Goal: Transaction & Acquisition: Purchase product/service

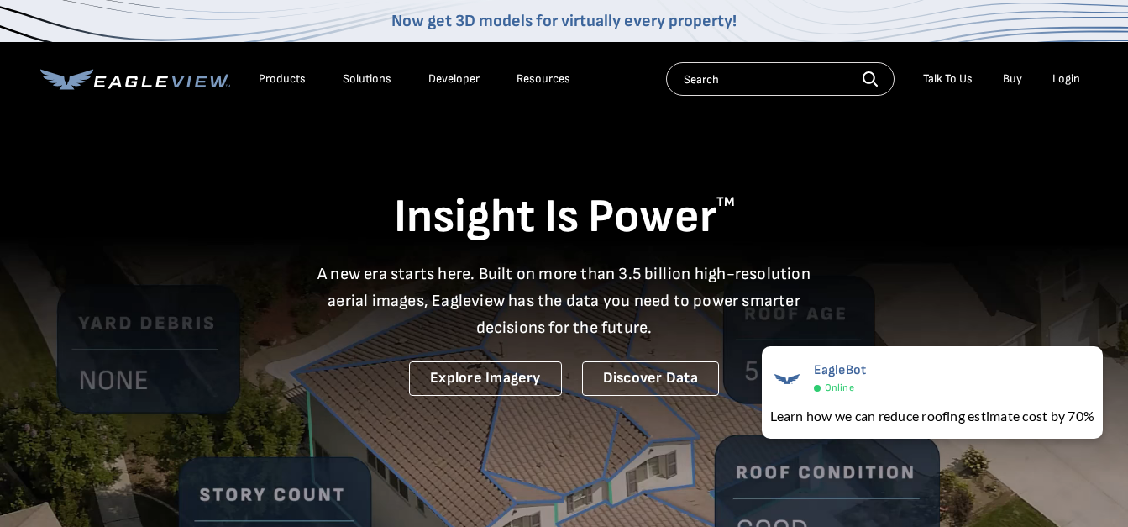
drag, startPoint x: 962, startPoint y: 119, endPoint x: 636, endPoint y: 150, distance: 327.3
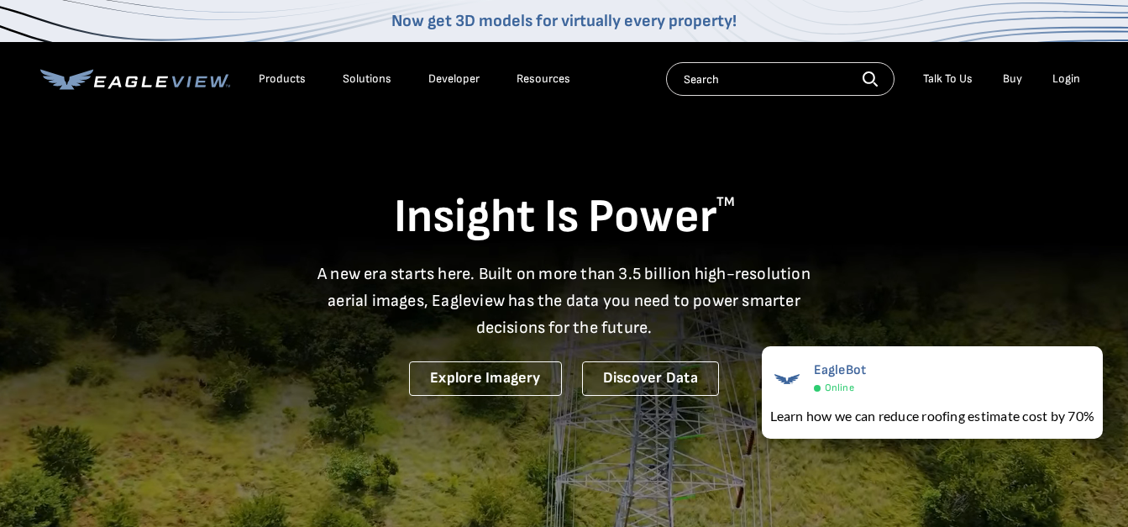
click at [636, 150] on div "Insight Is Power TM A new era starts here. Built on more than 3.5 billion high-…" at bounding box center [564, 254] width 1048 height 281
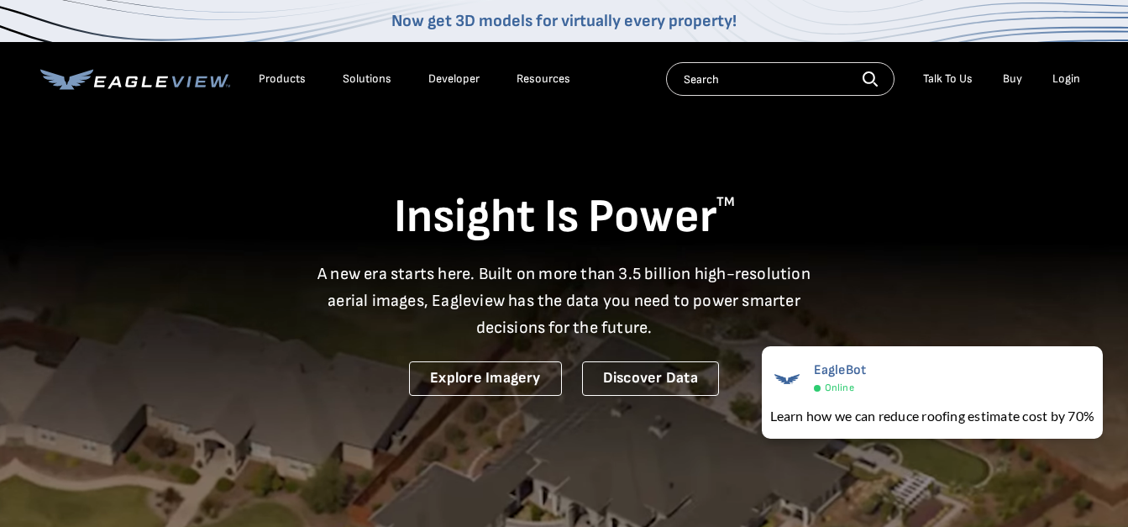
click at [1079, 70] on li "Login" at bounding box center [1066, 78] width 45 height 25
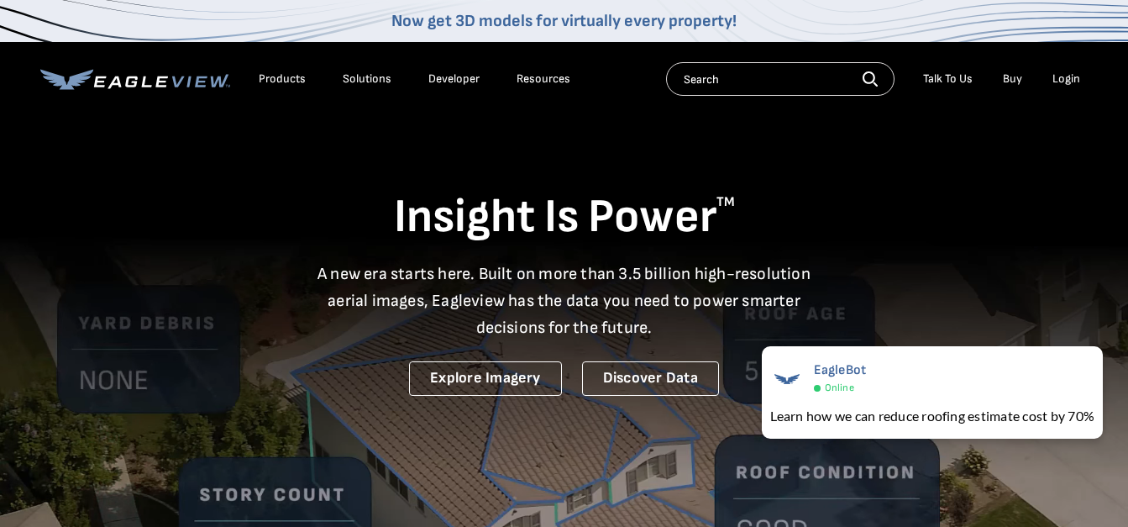
click at [1077, 74] on div "Login" at bounding box center [1066, 78] width 28 height 15
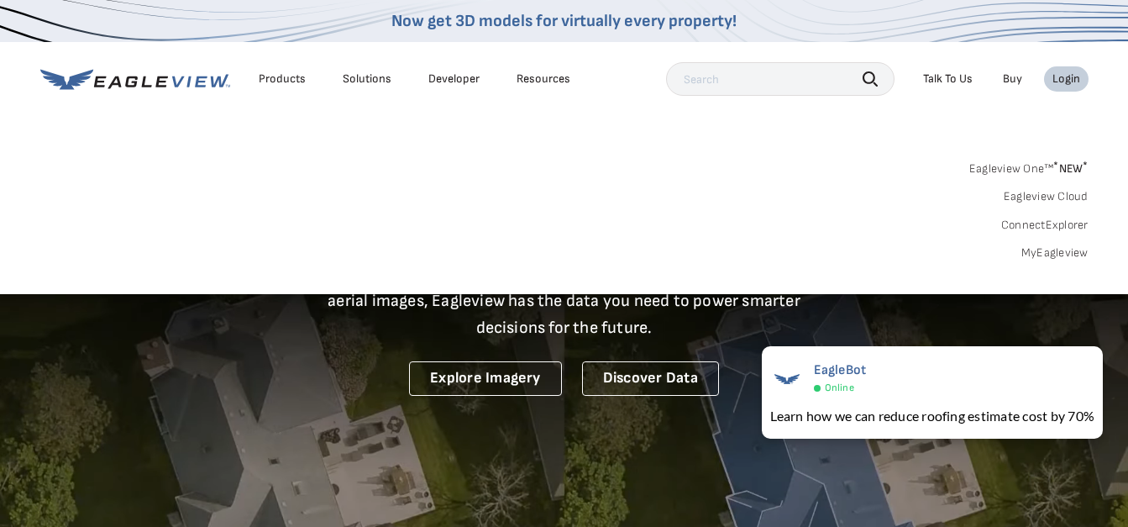
click at [1039, 248] on link "MyEagleview" at bounding box center [1054, 252] width 67 height 15
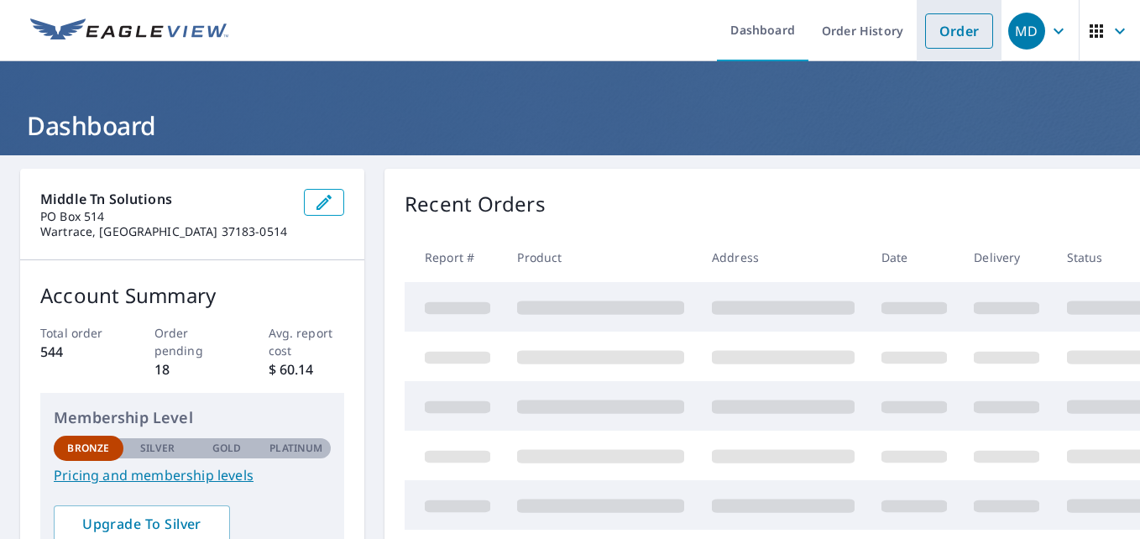
click at [925, 39] on link "Order" at bounding box center [959, 30] width 68 height 35
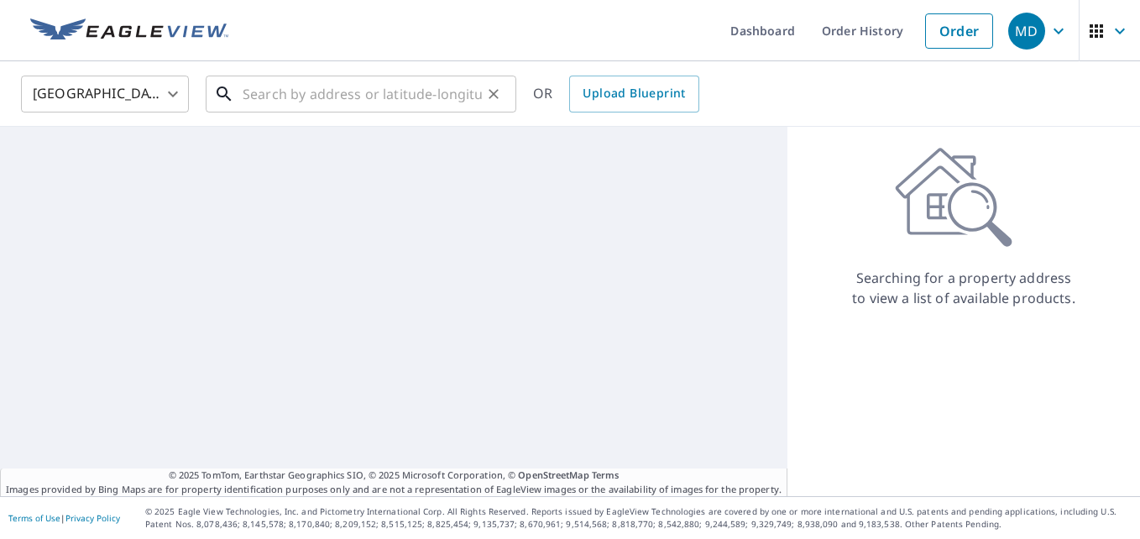
click at [334, 93] on input "text" at bounding box center [362, 94] width 239 height 47
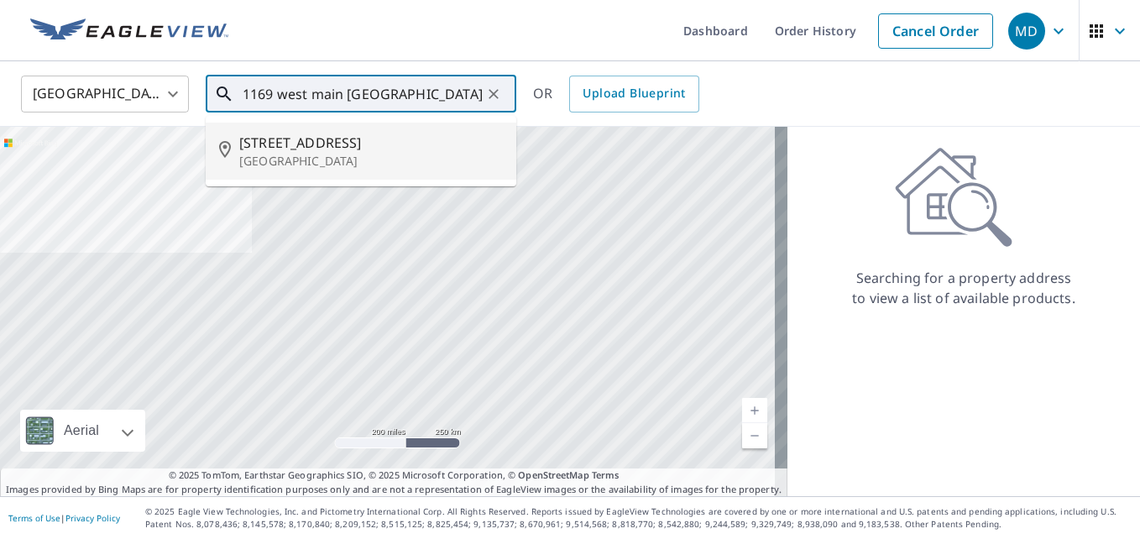
click at [281, 141] on span "[STREET_ADDRESS]" at bounding box center [371, 143] width 264 height 20
type input "[STREET_ADDRESS]"
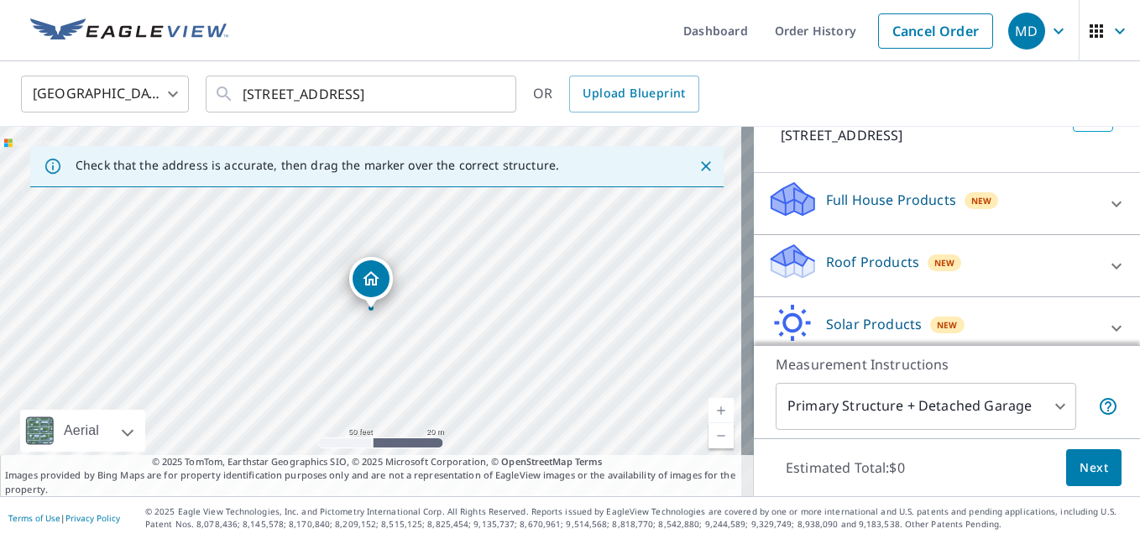
scroll to position [168, 0]
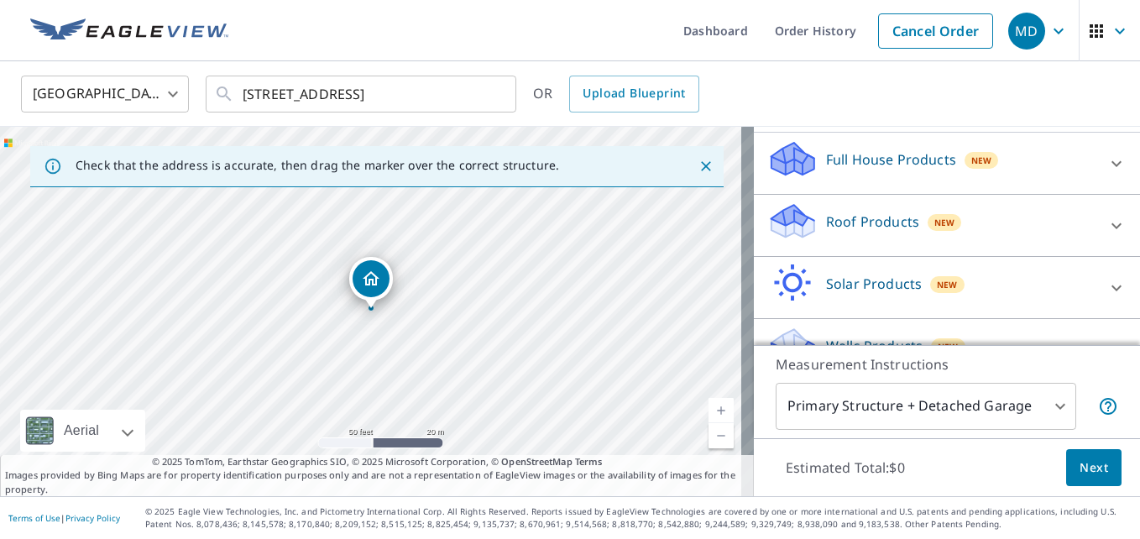
click at [773, 226] on icon at bounding box center [790, 215] width 37 height 21
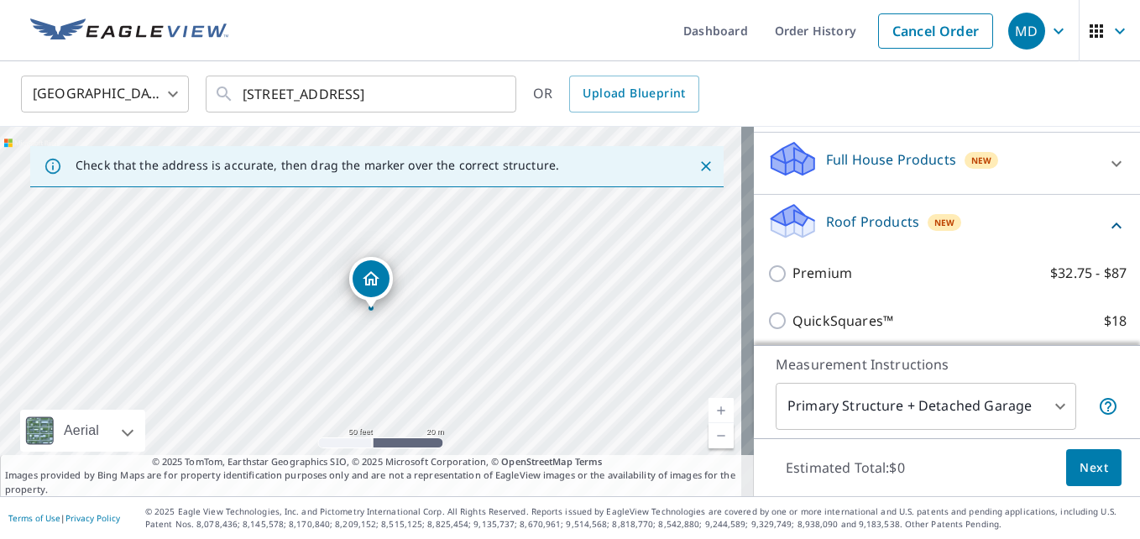
click at [1080, 464] on span "Next" at bounding box center [1094, 468] width 29 height 21
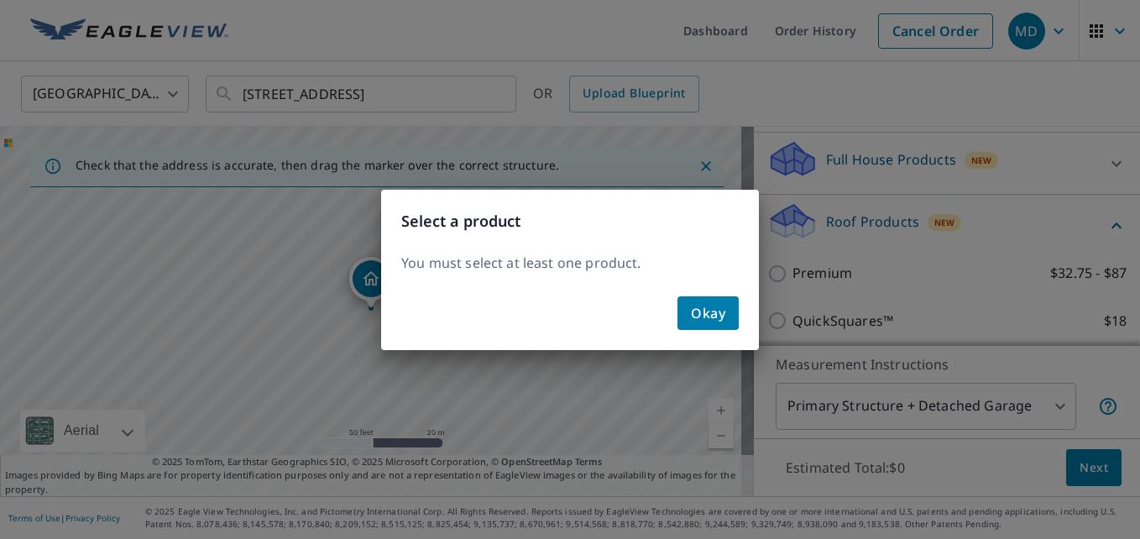
click at [704, 313] on span "Okay" at bounding box center [708, 313] width 34 height 24
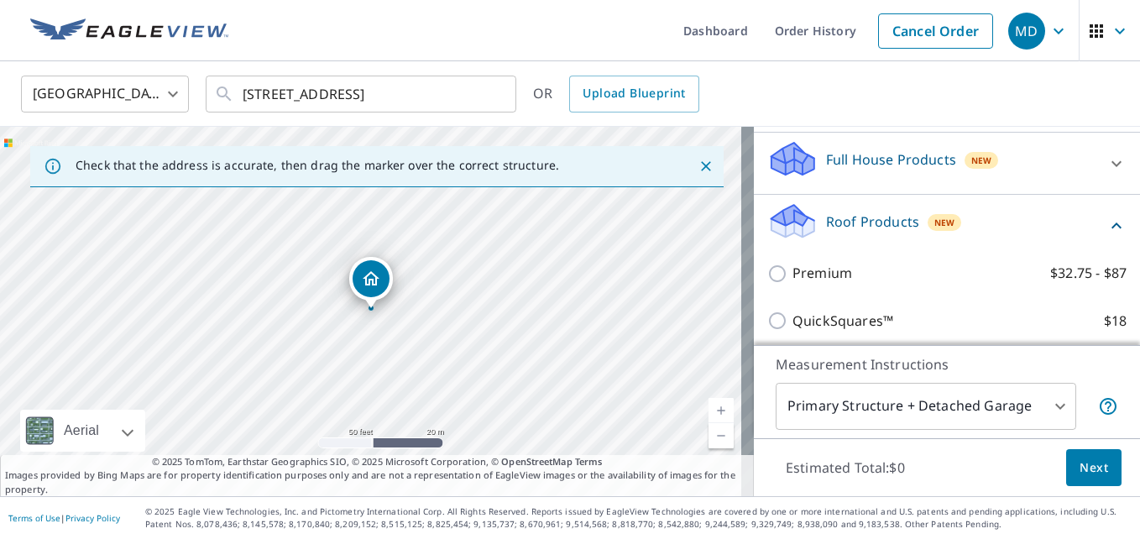
click at [768, 284] on input "Premium $32.75 - $87" at bounding box center [780, 274] width 25 height 20
checkbox input "true"
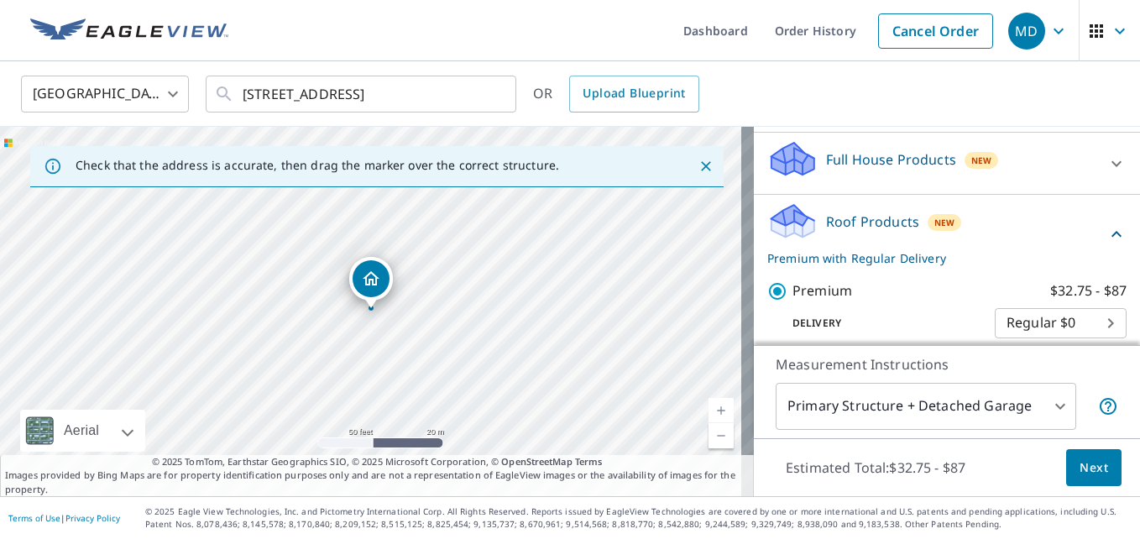
click at [1087, 465] on span "Next" at bounding box center [1094, 468] width 29 height 21
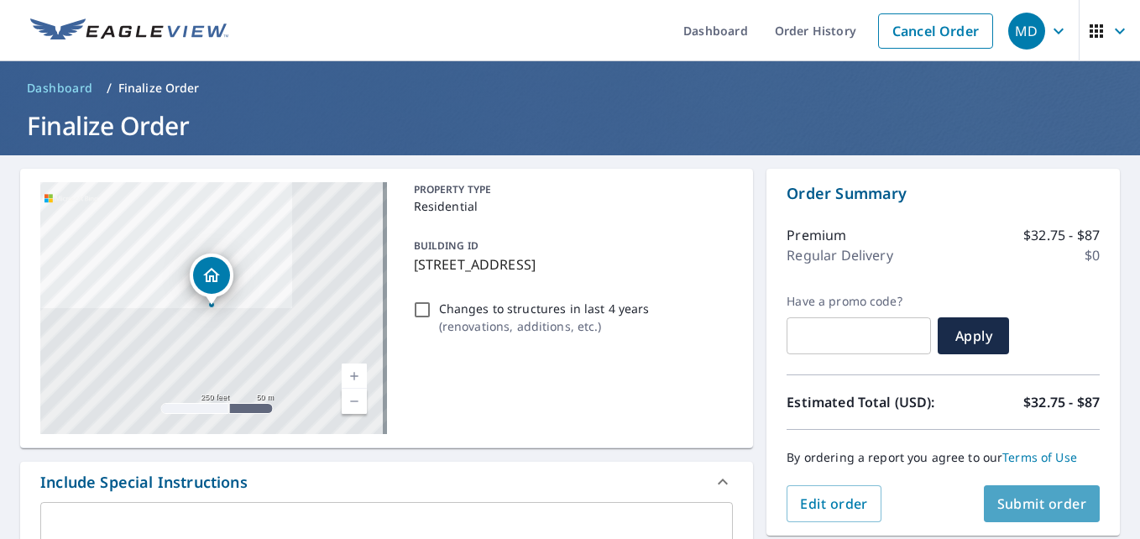
click at [1035, 498] on span "Submit order" at bounding box center [1043, 504] width 90 height 18
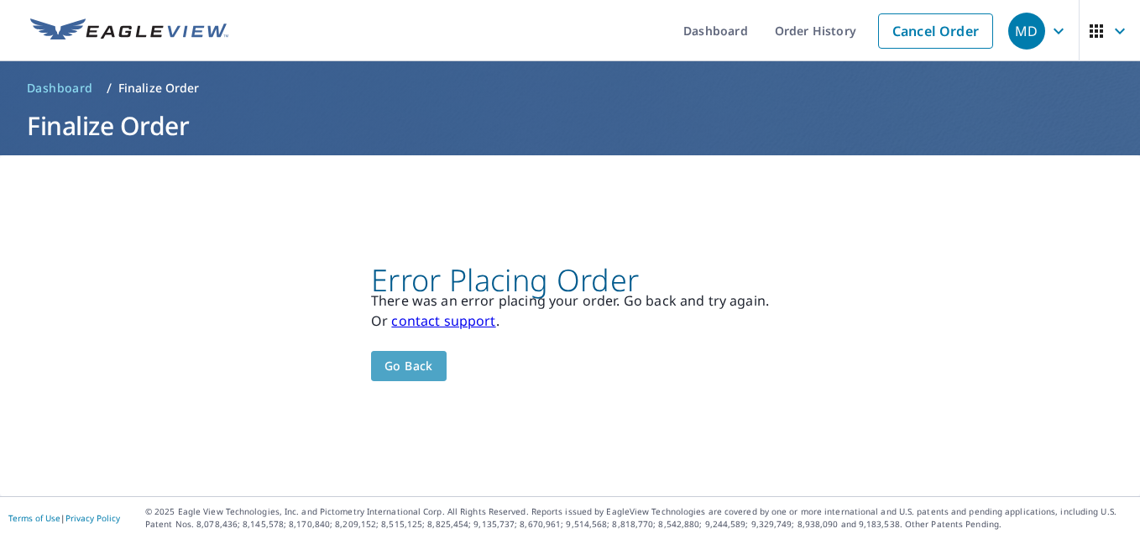
click at [406, 369] on span "Go back" at bounding box center [409, 366] width 49 height 21
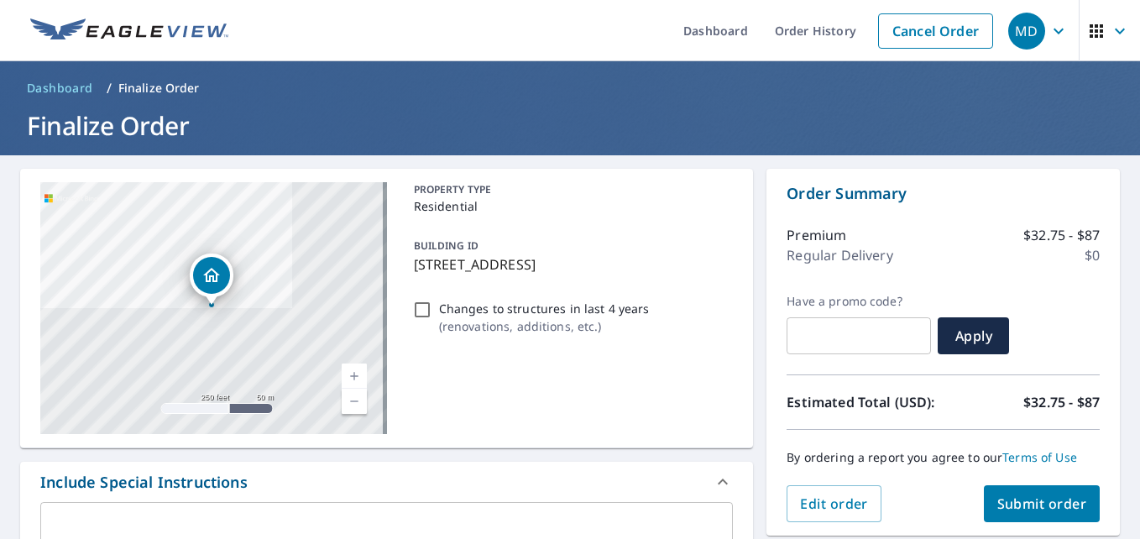
click at [1031, 495] on span "Submit order" at bounding box center [1043, 504] width 90 height 18
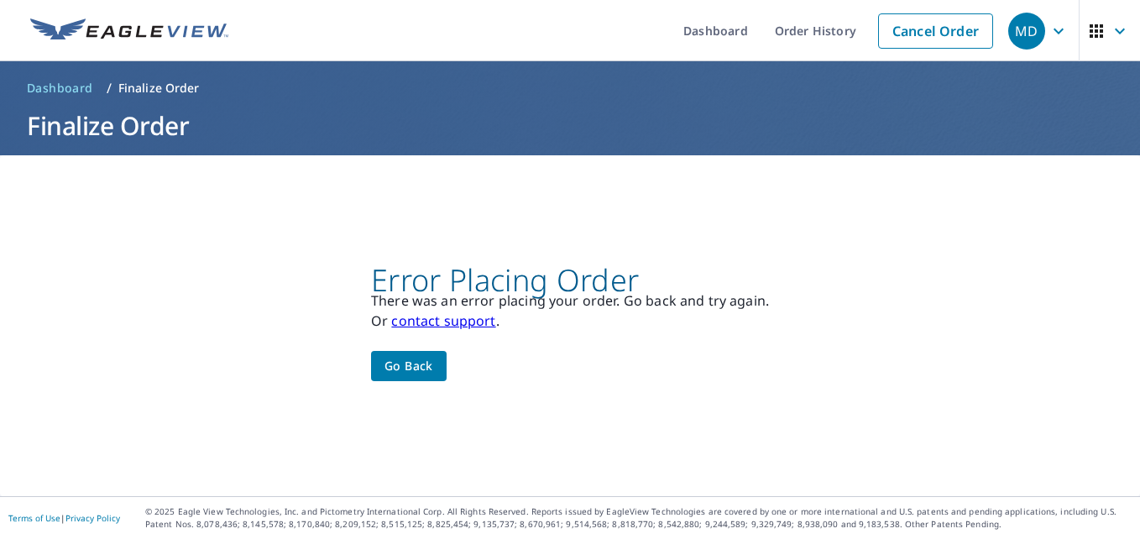
click at [448, 319] on link "contact support" at bounding box center [443, 321] width 104 height 18
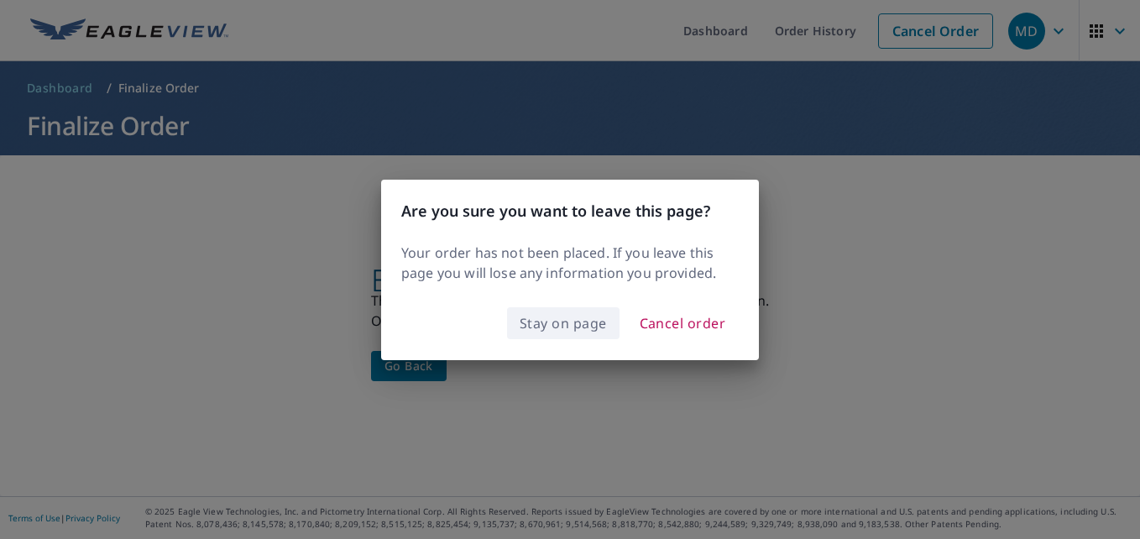
click at [578, 325] on span "Stay on page" at bounding box center [563, 324] width 87 height 24
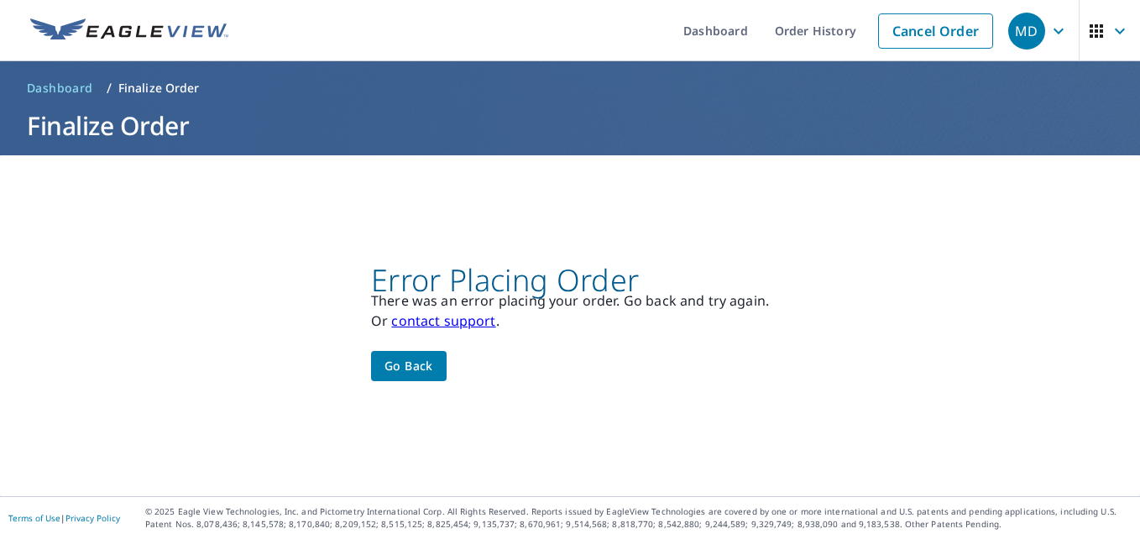
click at [423, 320] on link "contact support" at bounding box center [443, 321] width 104 height 18
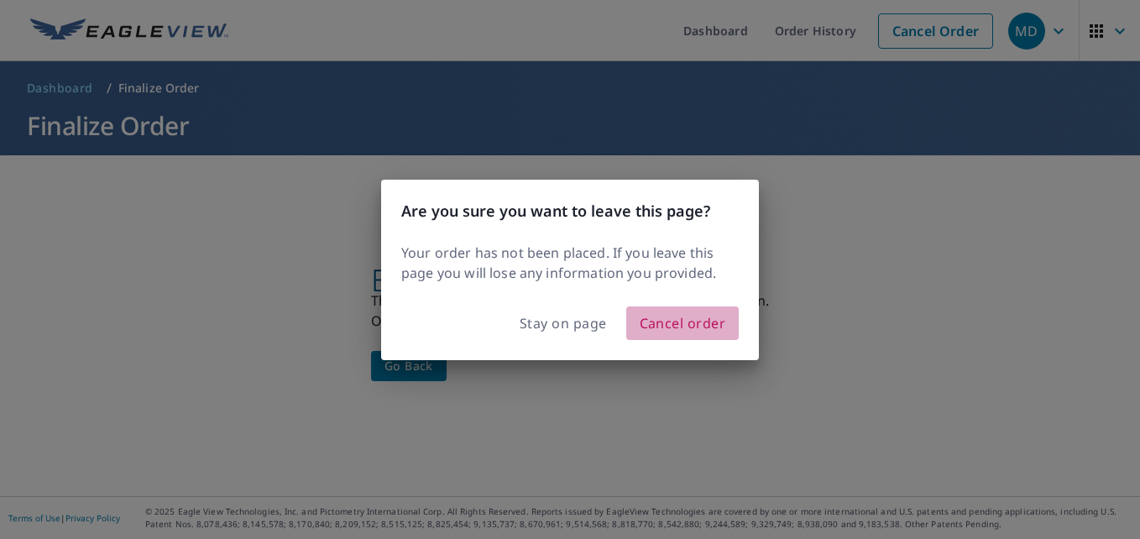
click at [676, 327] on span "Cancel order" at bounding box center [683, 324] width 86 height 24
